Goal: Ask a question

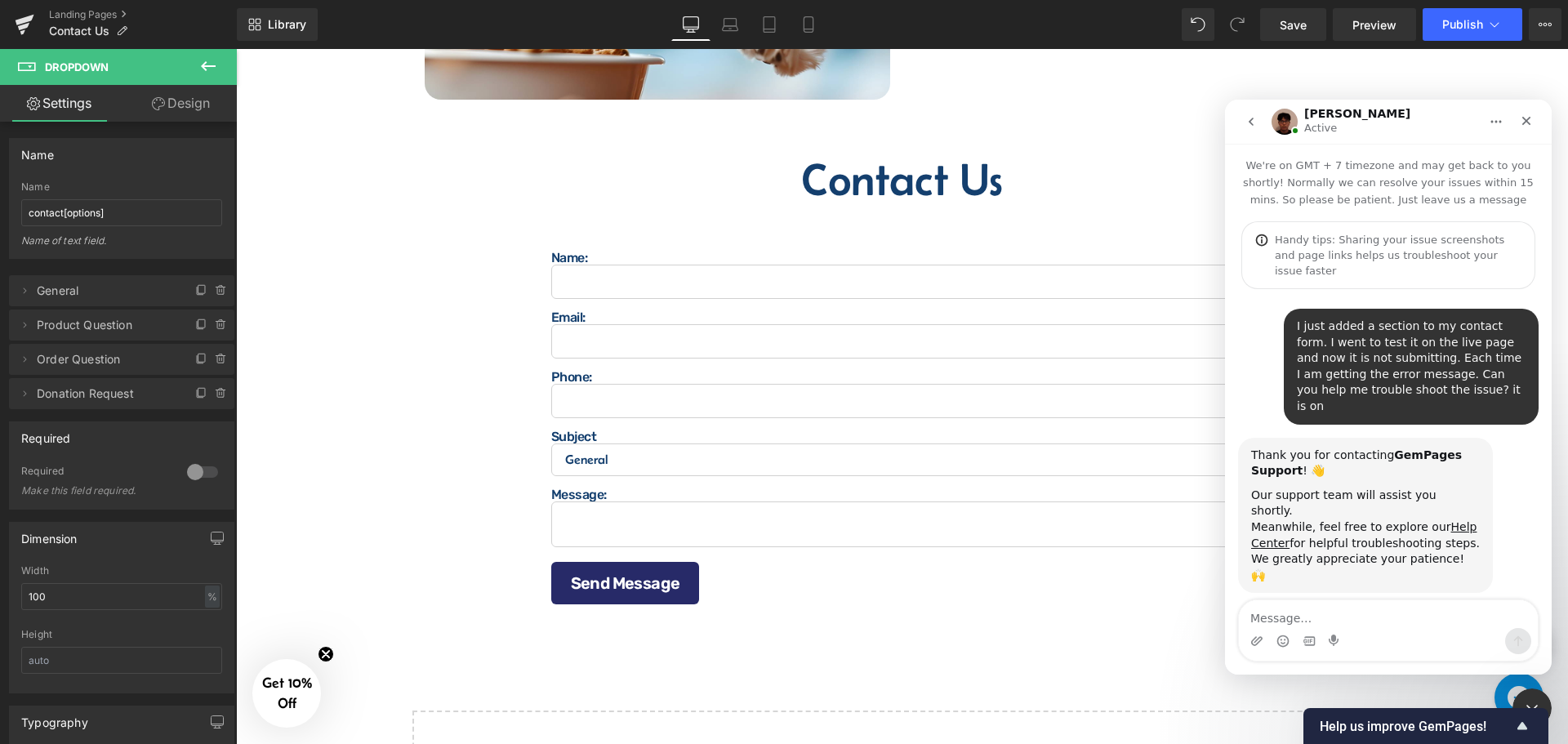
scroll to position [698, 0]
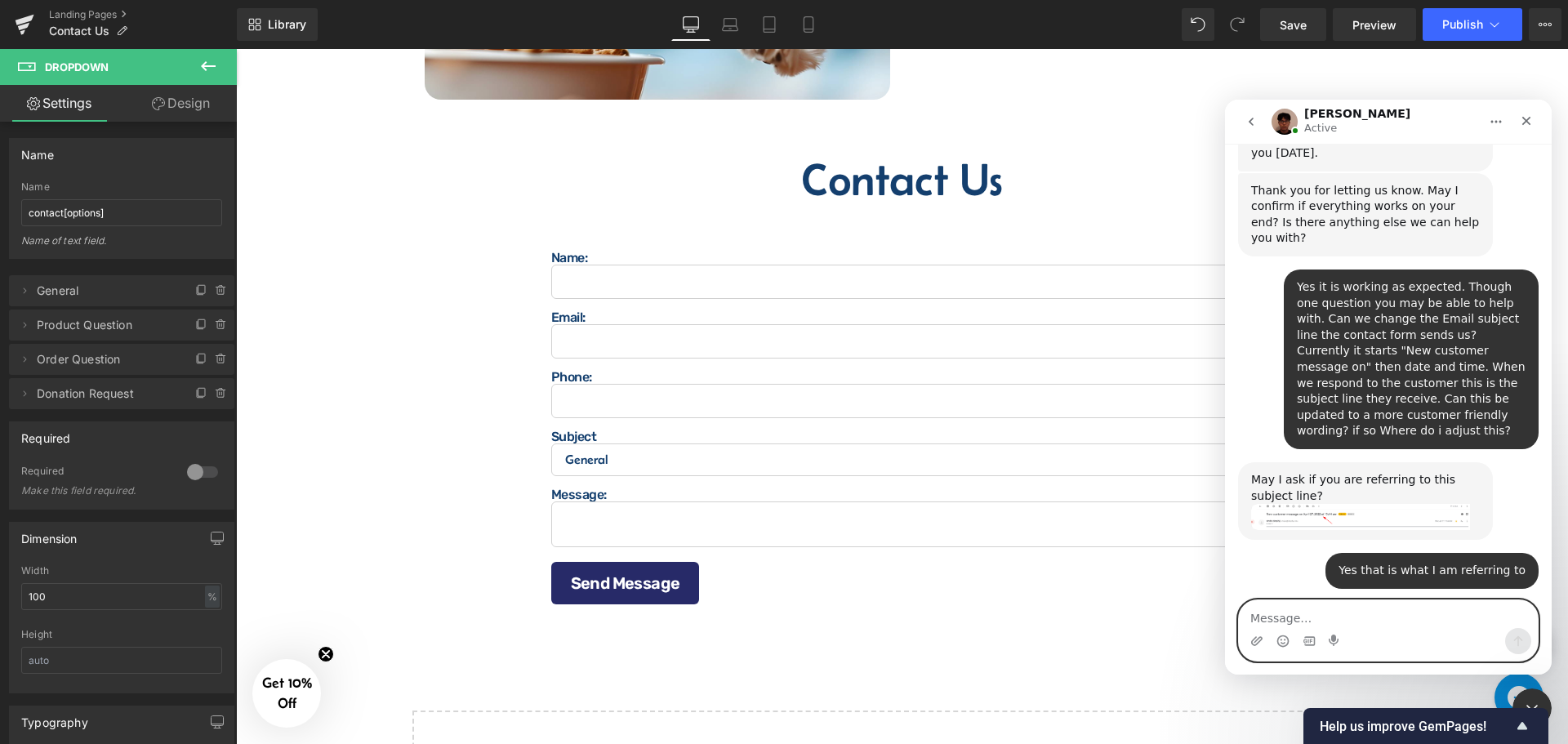
click at [1268, 613] on textarea "Message…" at bounding box center [1389, 614] width 299 height 28
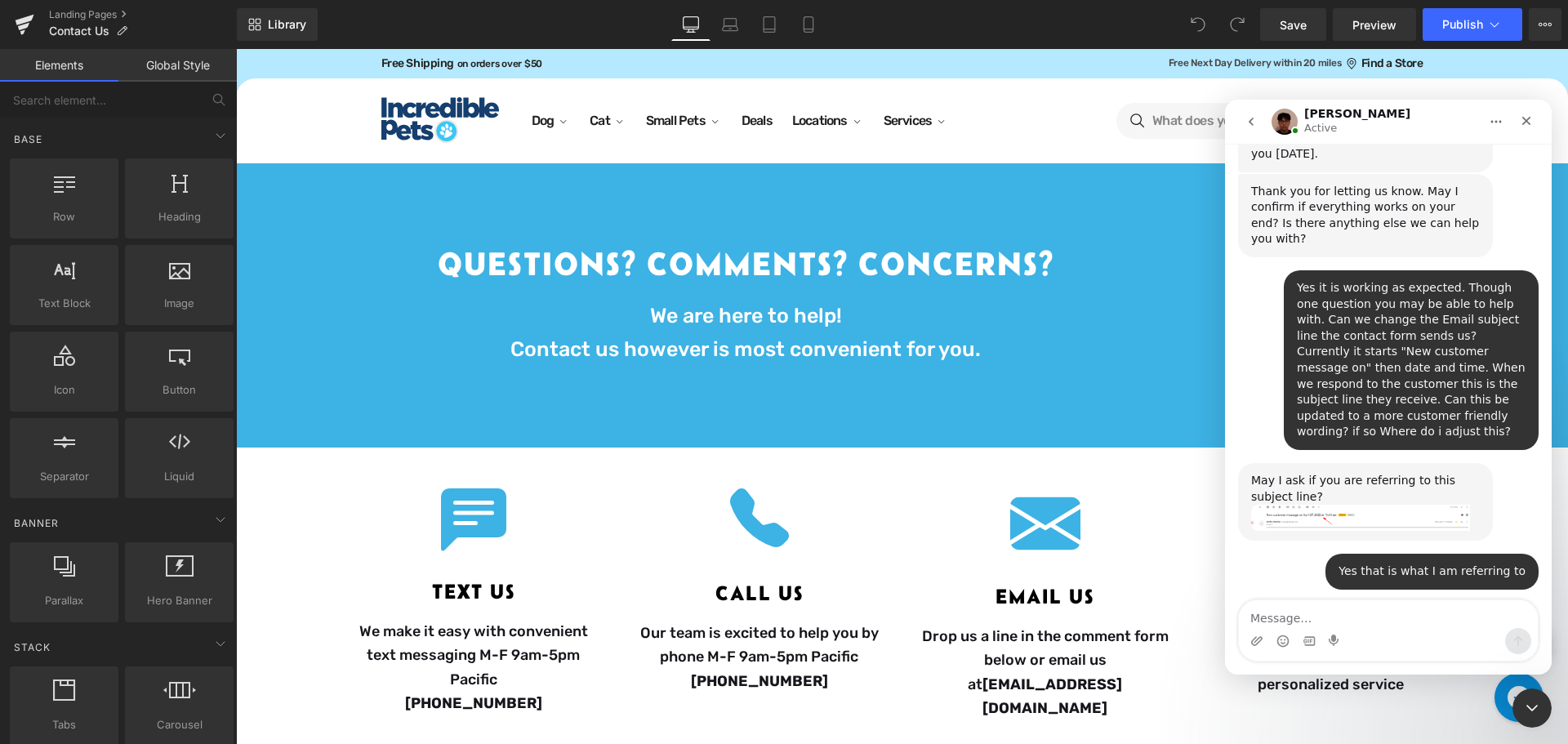
scroll to position [698, 0]
click at [1321, 604] on textarea "Message…" at bounding box center [1389, 614] width 299 height 28
type textarea "Any Updates on this question?"
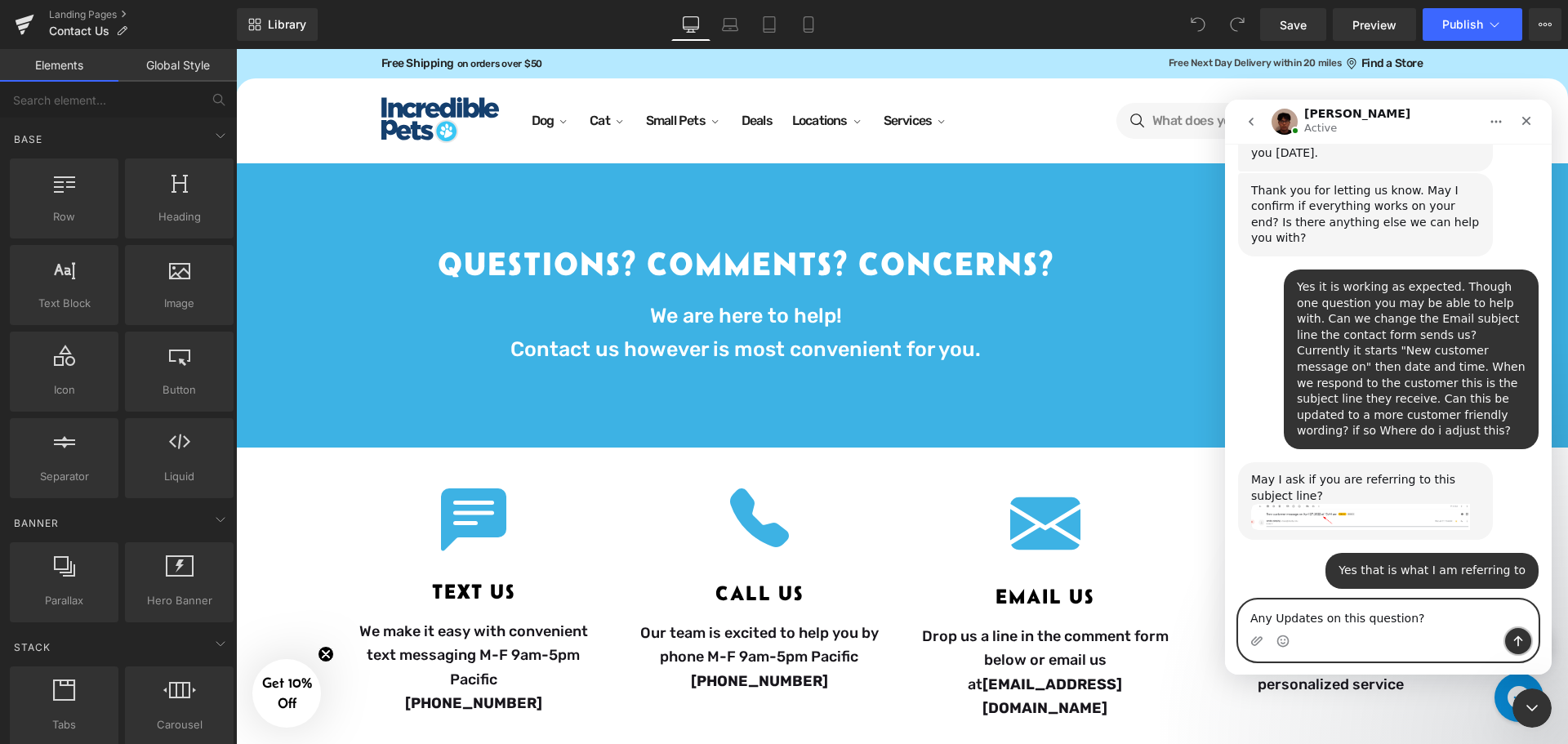
click at [1512, 641] on icon "Send a message…" at bounding box center [1518, 641] width 13 height 13
